Goal: Task Accomplishment & Management: Manage account settings

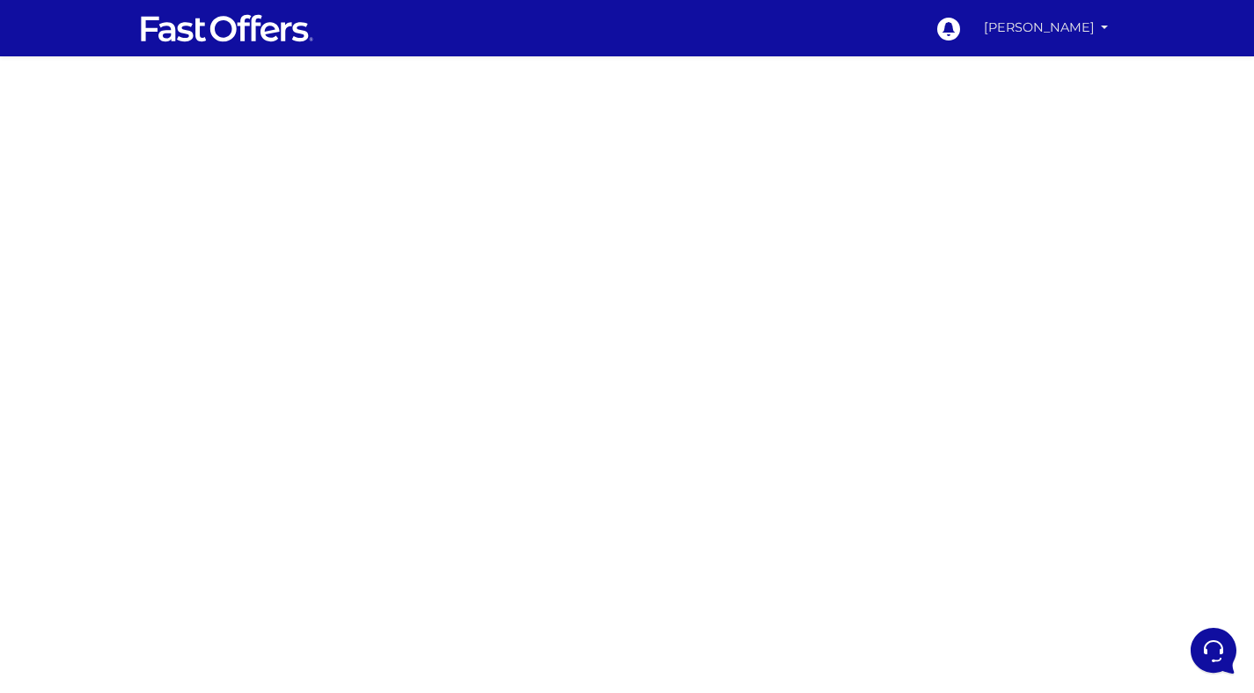
click at [1100, 31] on link "[PERSON_NAME]" at bounding box center [1046, 28] width 139 height 34
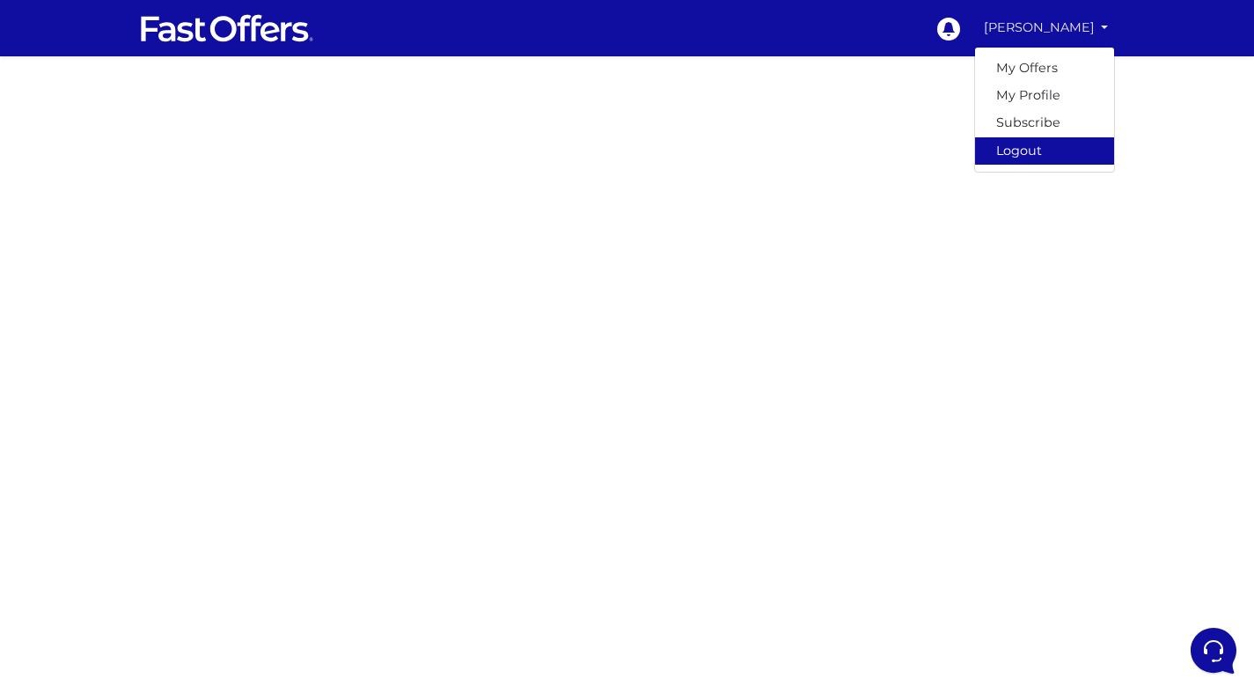
click at [1022, 156] on link "Logout" at bounding box center [1044, 150] width 139 height 27
